Goal: Task Accomplishment & Management: Manage account settings

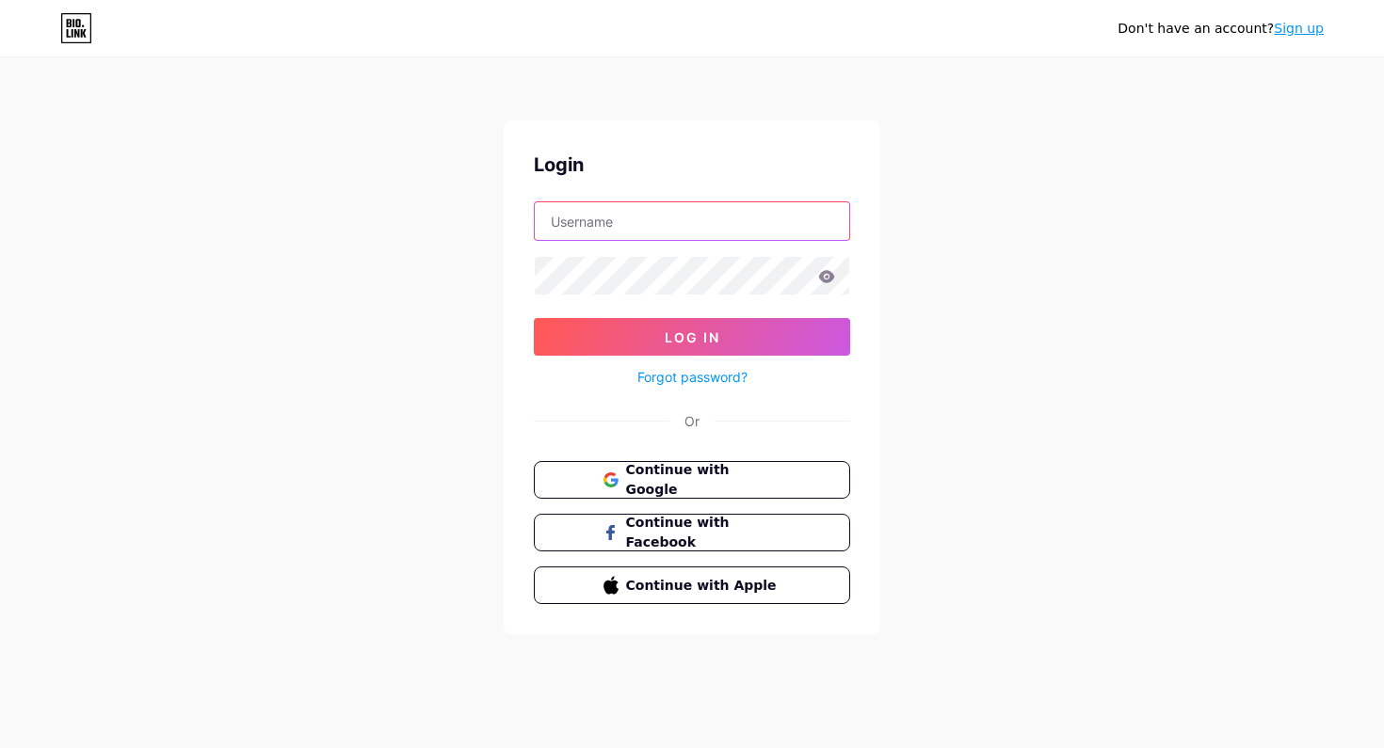
type input "[EMAIL_ADDRESS][DOMAIN_NAME]"
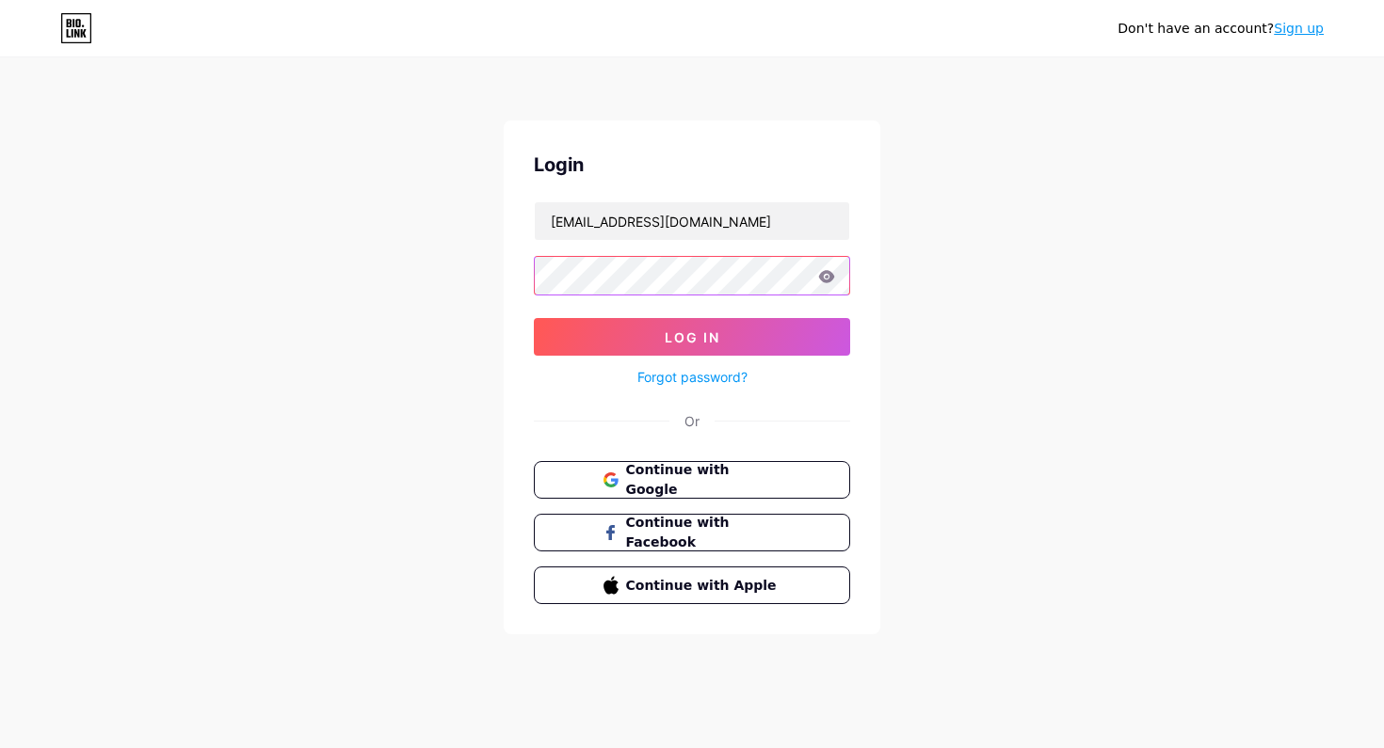
click at [692, 337] on button "Log In" at bounding box center [692, 337] width 316 height 38
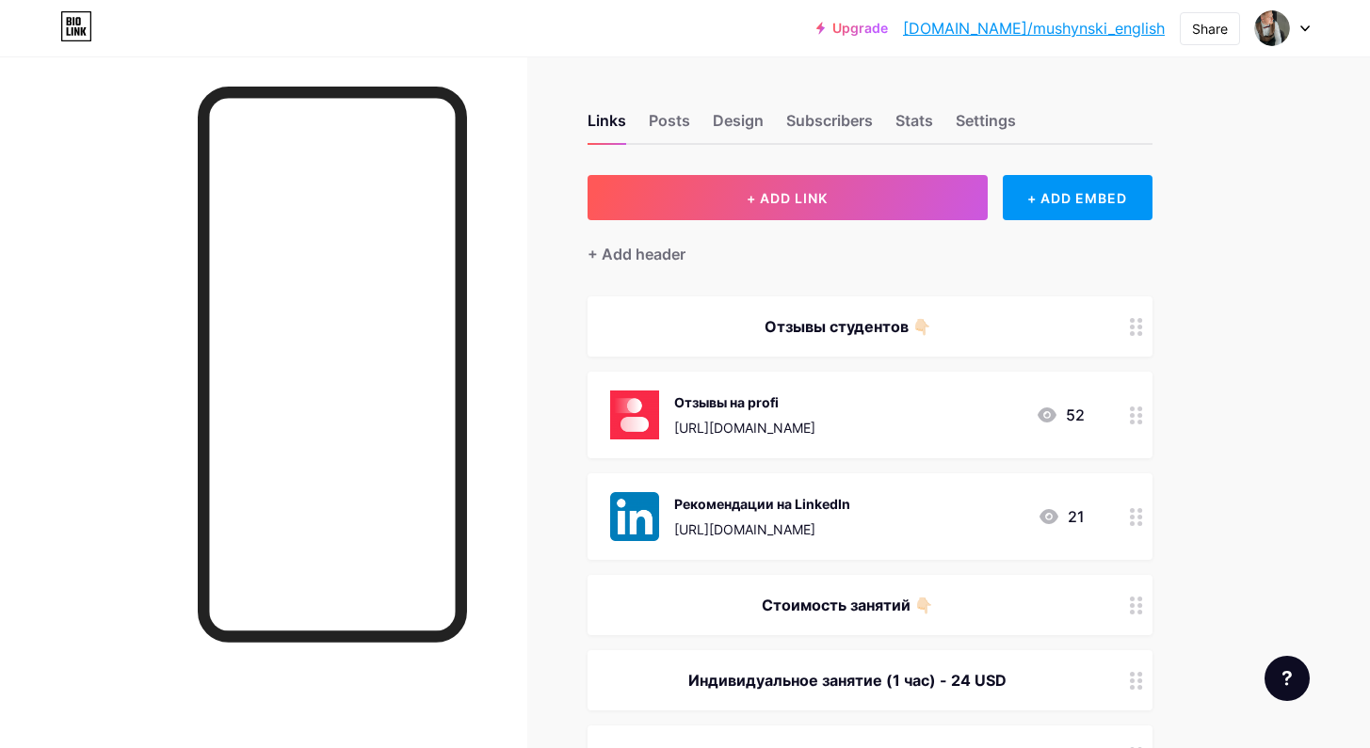
click at [1044, 411] on icon at bounding box center [1047, 415] width 19 height 15
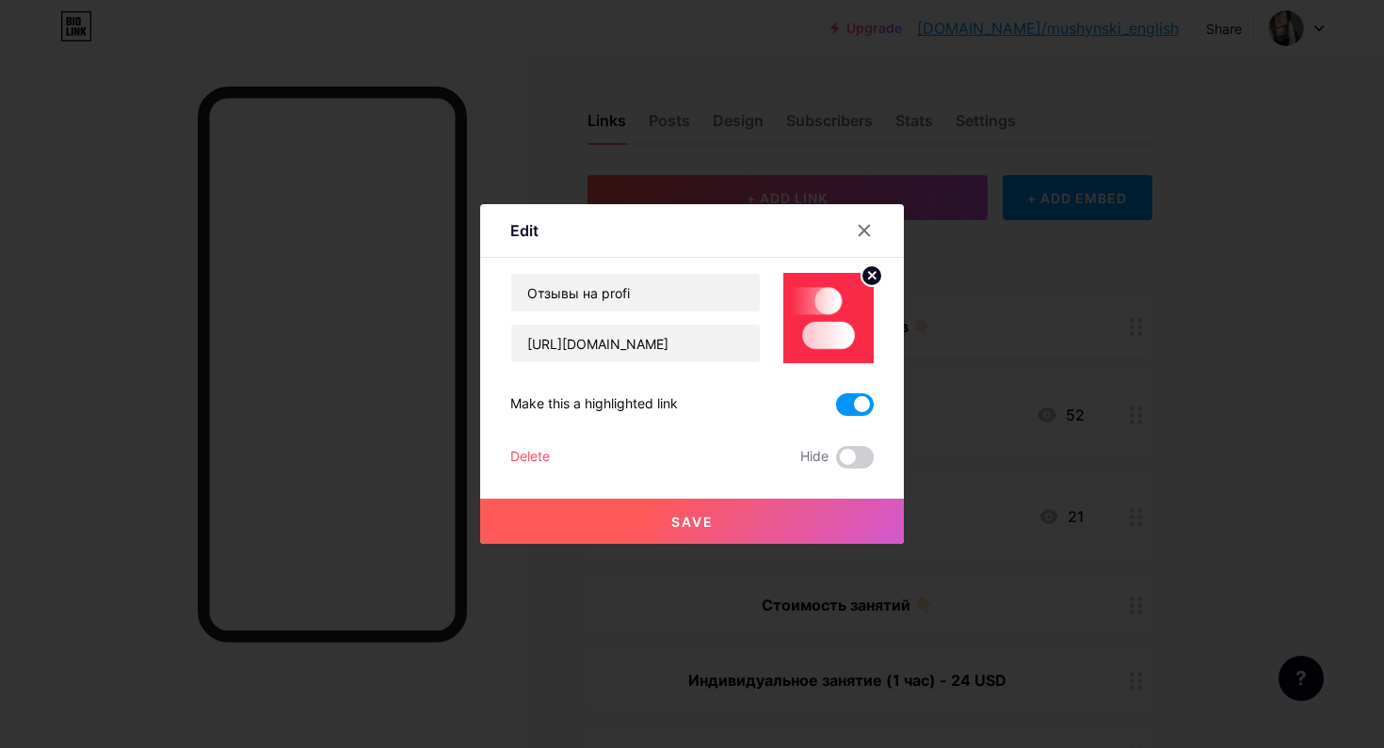
click at [1213, 341] on div at bounding box center [692, 374] width 1384 height 748
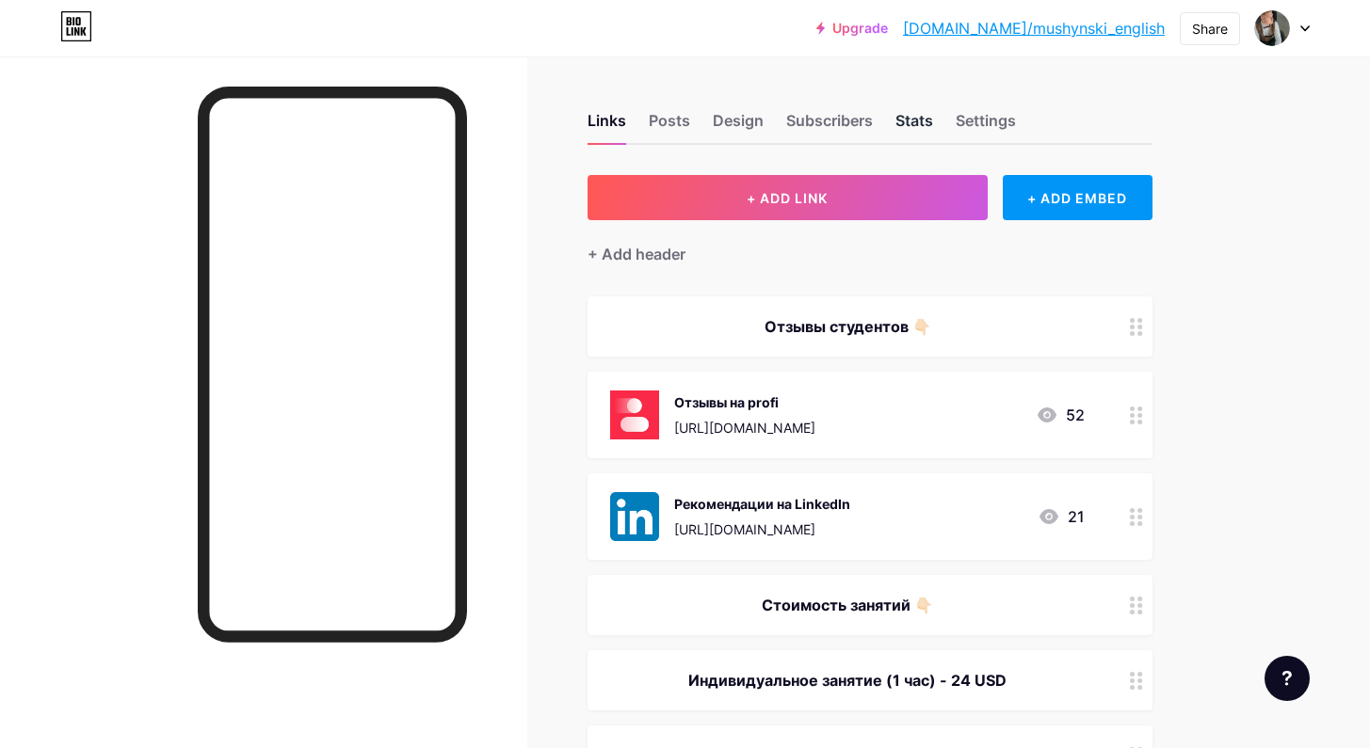
click at [912, 113] on div "Stats" at bounding box center [914, 126] width 38 height 34
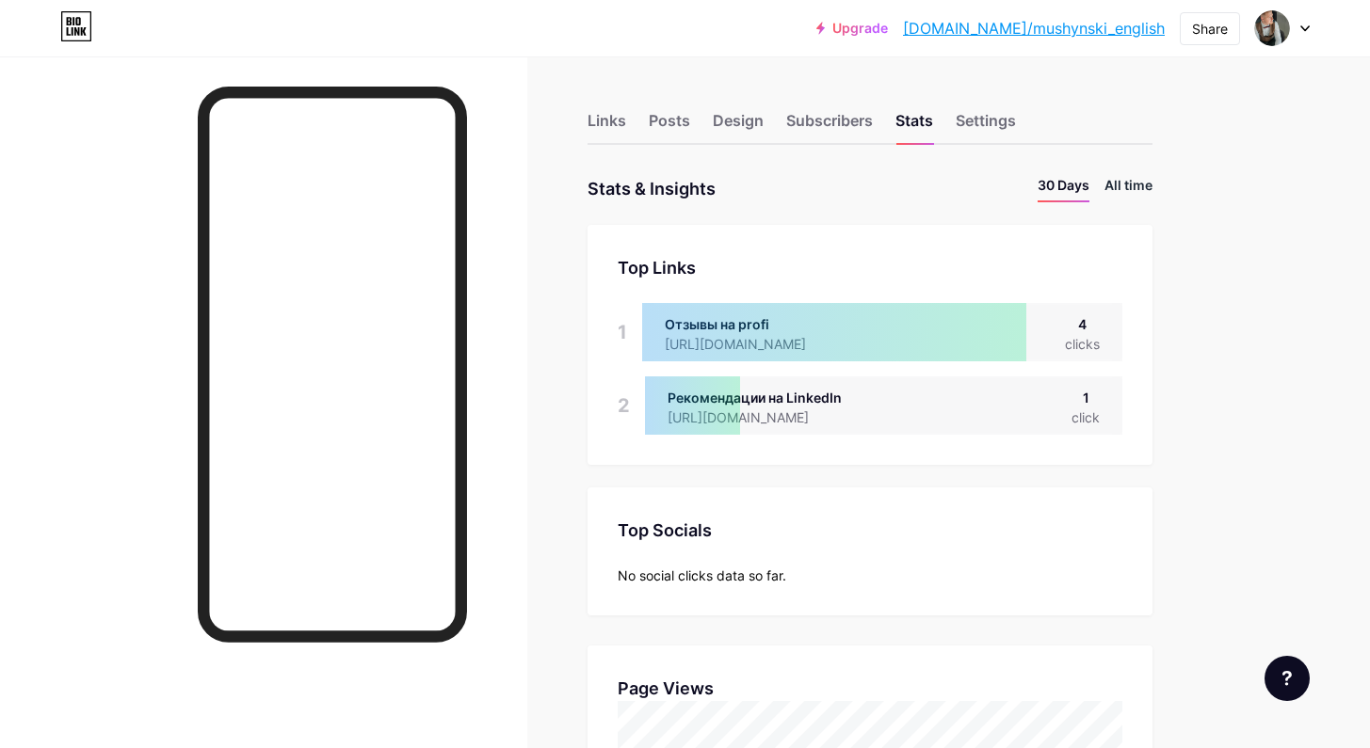
click at [1123, 180] on li "All time" at bounding box center [1128, 188] width 48 height 27
click at [591, 117] on div "Links" at bounding box center [606, 126] width 39 height 34
